Goal: Information Seeking & Learning: Learn about a topic

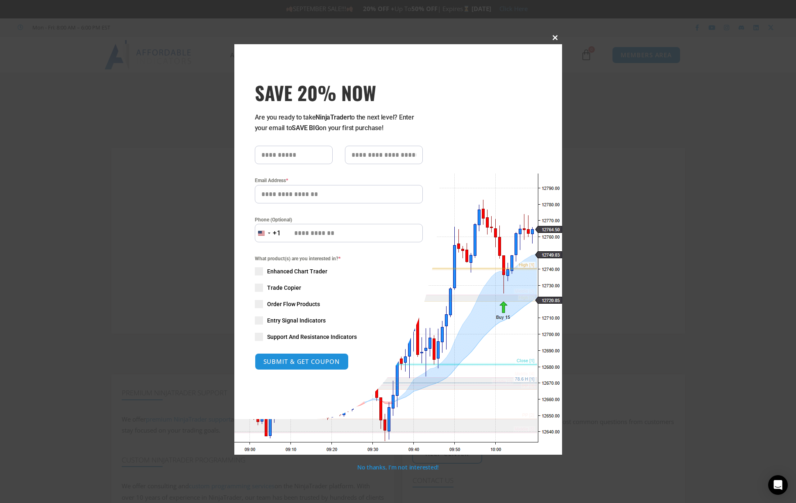
type input "**********"
click at [555, 38] on span at bounding box center [555, 37] width 13 height 5
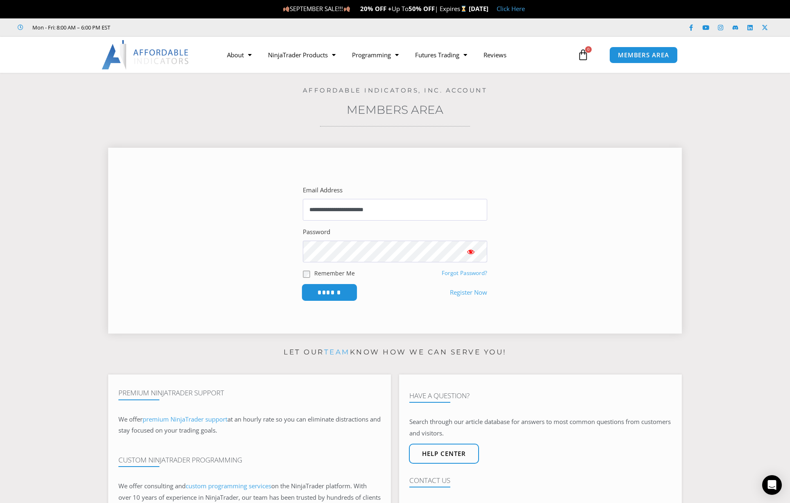
click at [328, 294] on input "******" at bounding box center [330, 293] width 56 height 18
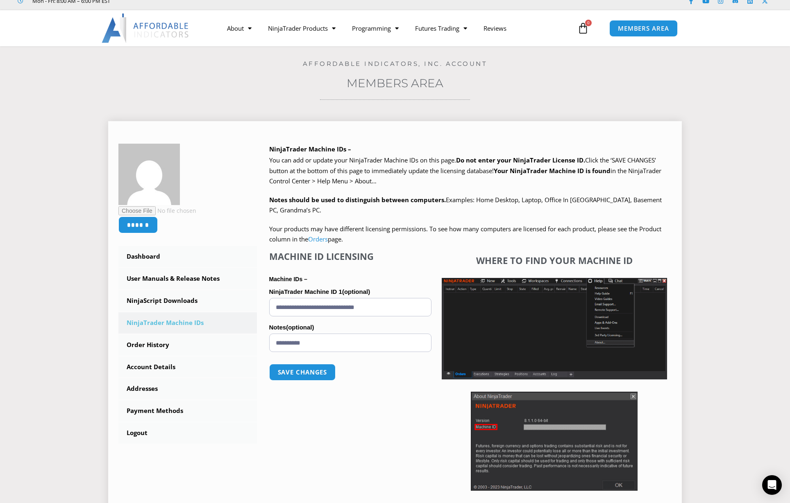
scroll to position [41, 0]
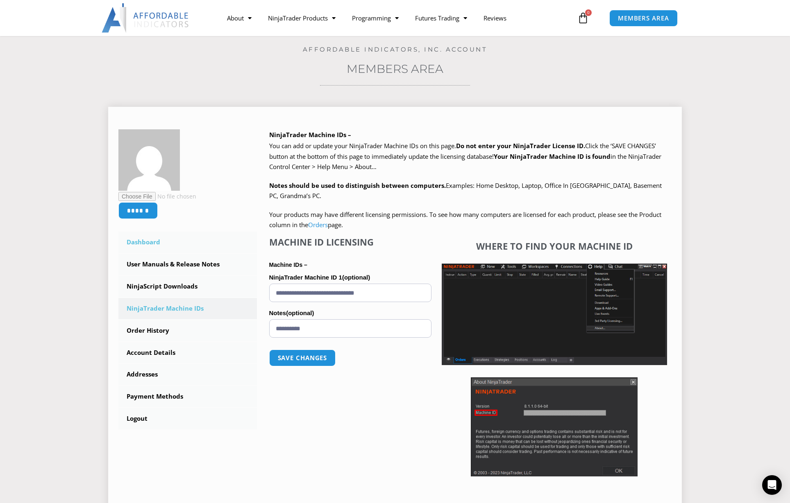
click at [148, 245] on link "Dashboard" at bounding box center [187, 242] width 138 height 21
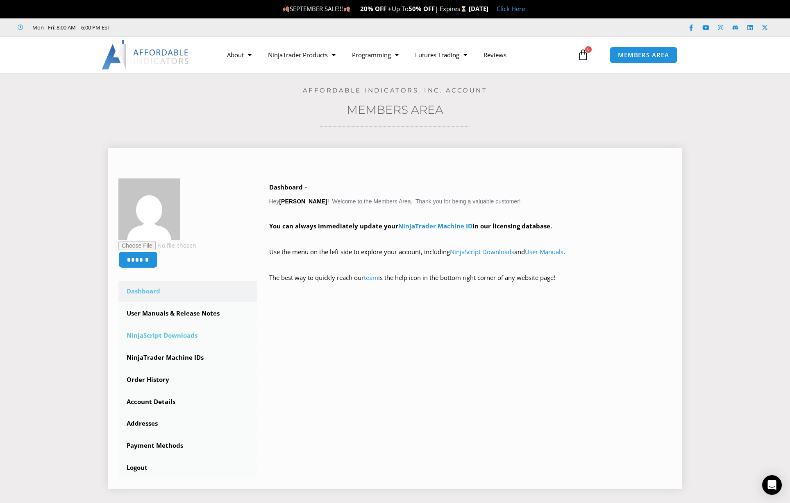
click at [162, 335] on link "NinjaScript Downloads" at bounding box center [187, 335] width 138 height 21
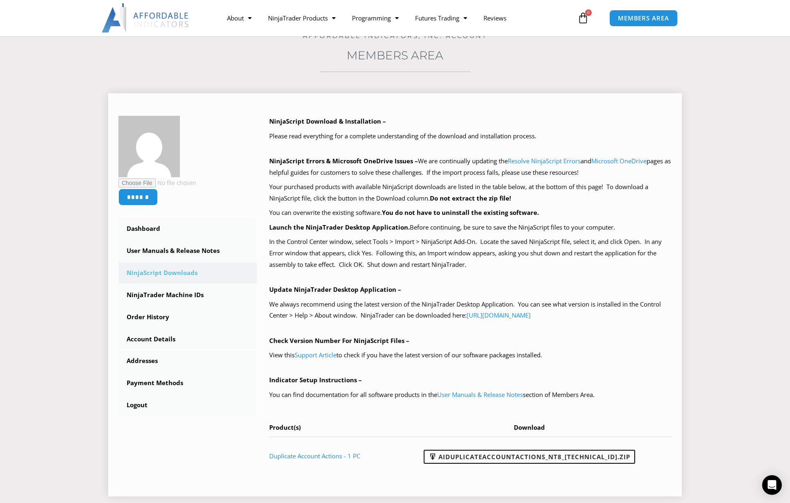
scroll to position [82, 0]
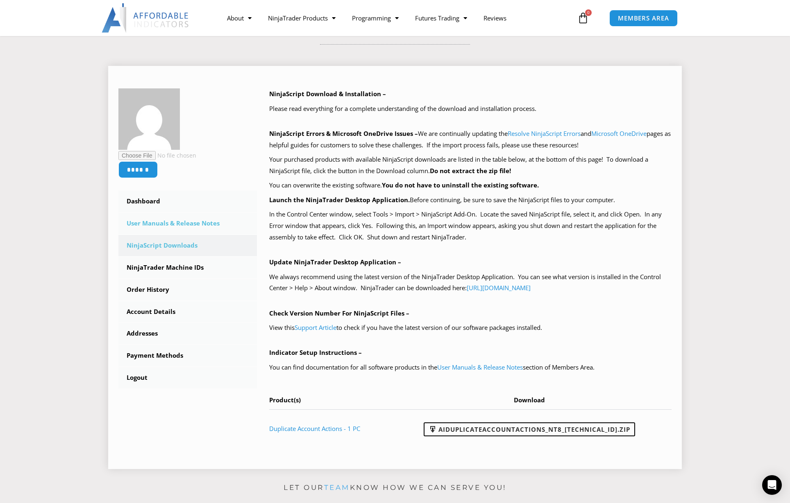
click at [189, 221] on link "User Manuals & Release Notes" at bounding box center [187, 223] width 138 height 21
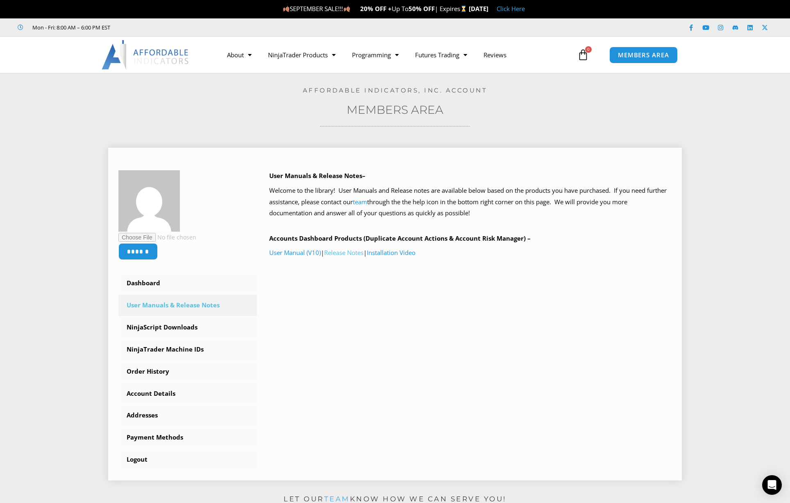
click at [346, 254] on link "Release Notes" at bounding box center [343, 253] width 39 height 8
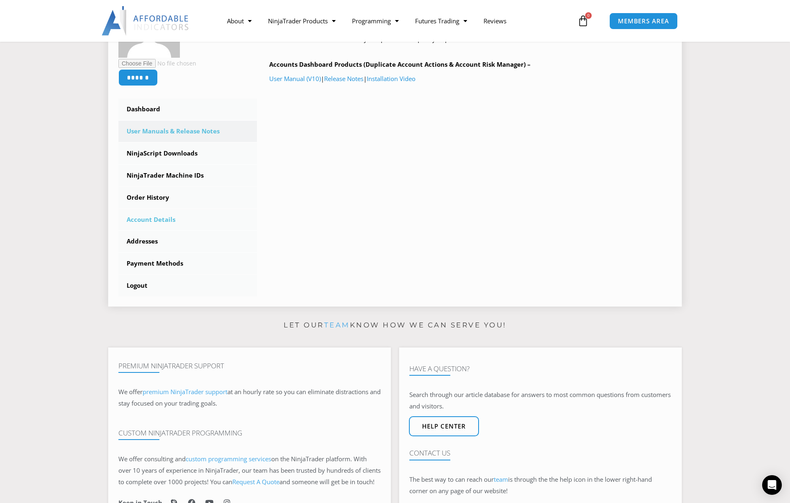
scroll to position [164, 0]
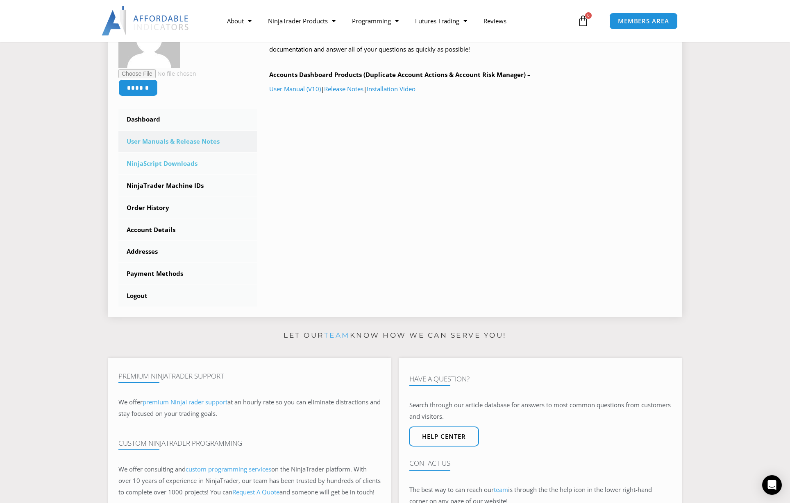
click at [172, 162] on link "NinjaScript Downloads" at bounding box center [187, 163] width 138 height 21
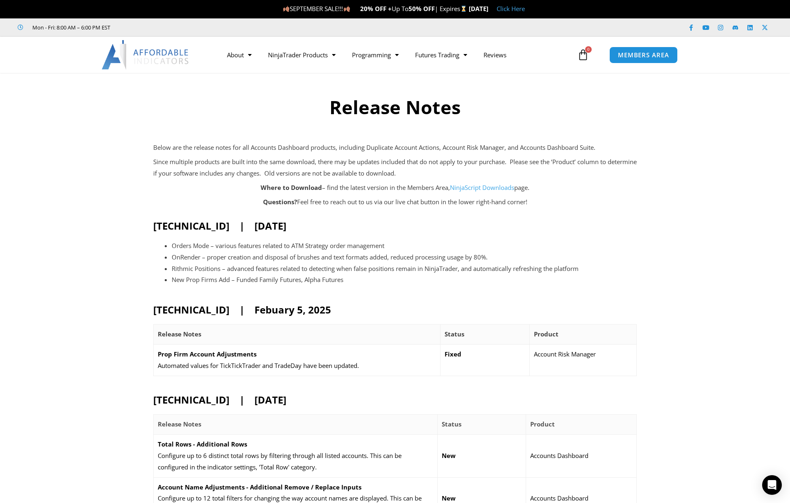
click at [483, 189] on link "NinjaScript Downloads" at bounding box center [482, 188] width 64 height 8
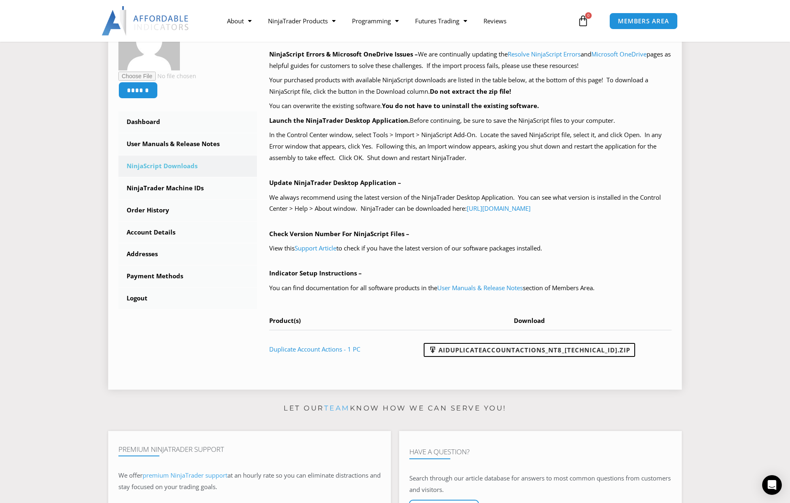
scroll to position [164, 0]
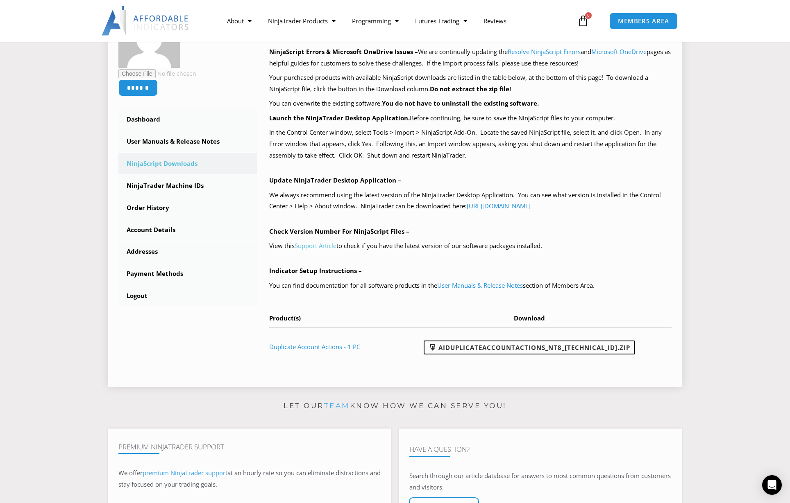
click at [309, 245] on link "Support Article" at bounding box center [316, 246] width 42 height 8
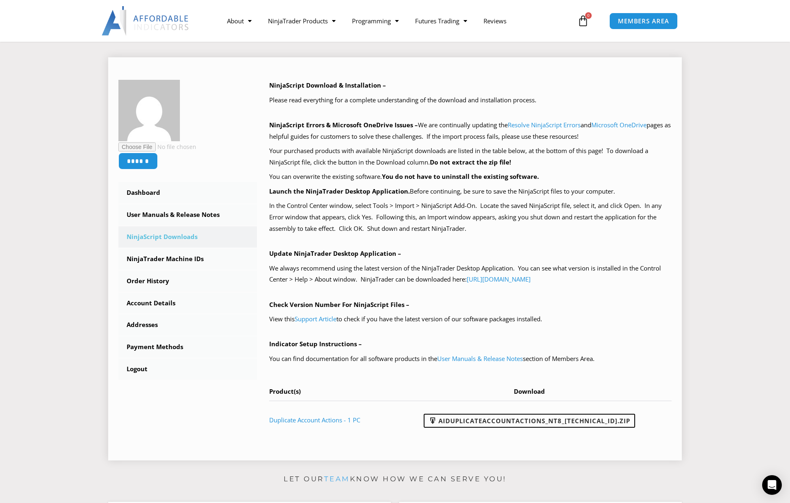
scroll to position [0, 0]
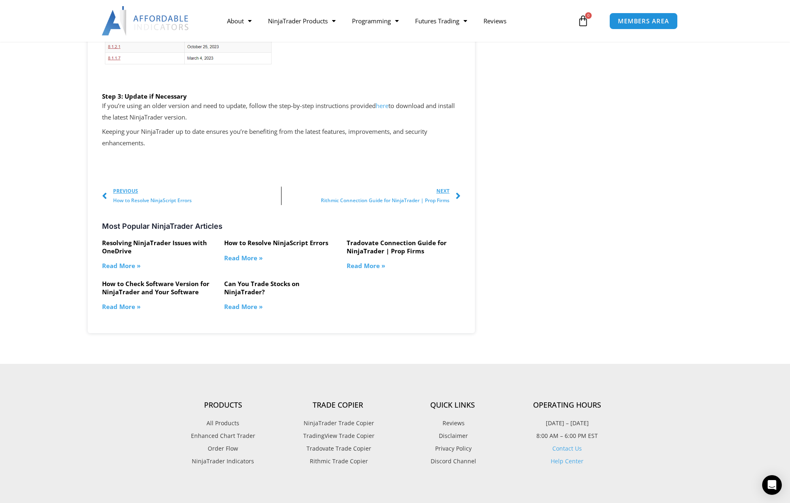
scroll to position [1475, 0]
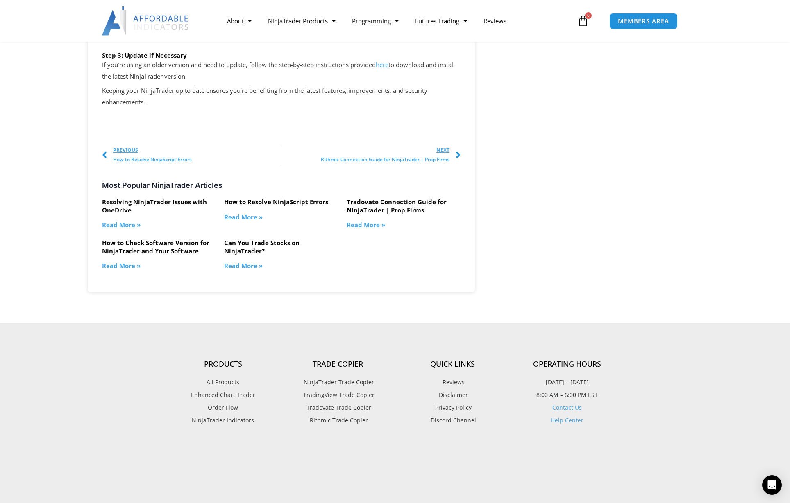
click at [351, 381] on span "NinjaTrader Trade Copier" at bounding box center [338, 382] width 73 height 11
